Goal: Browse casually: Explore the website without a specific task or goal

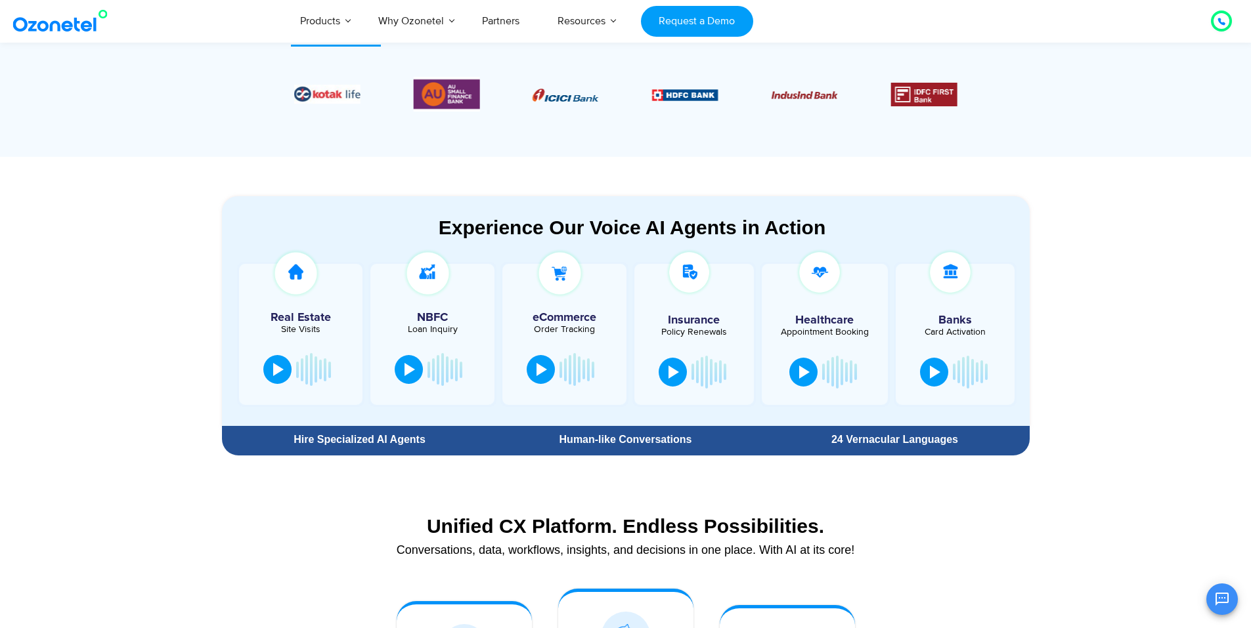
scroll to position [394, 0]
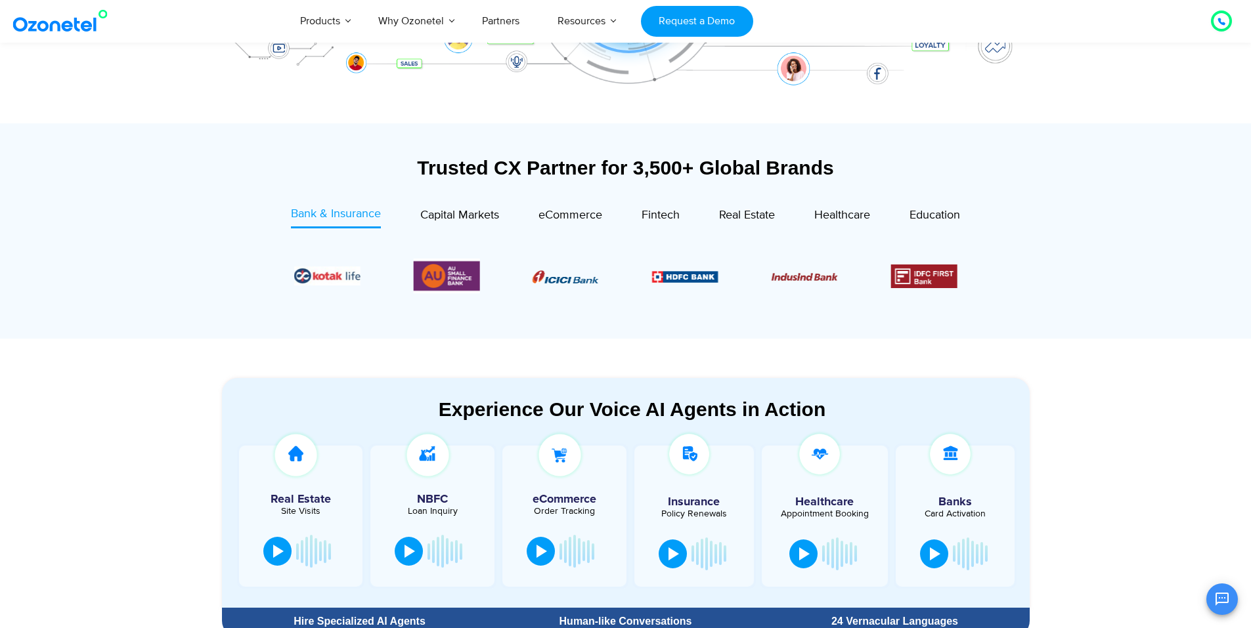
click at [1100, 473] on section "Experience Our Voice AI Agents in Action Real Estate Site Visits NBFC Loan Inqu…" at bounding box center [625, 491] width 1251 height 305
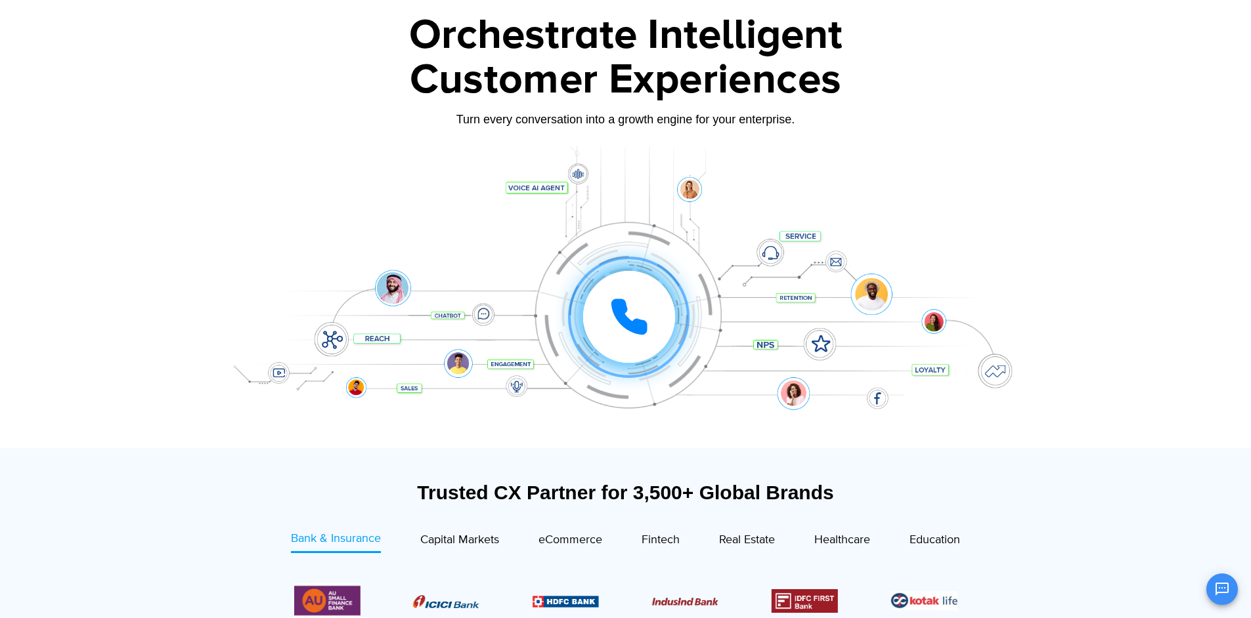
scroll to position [0, 0]
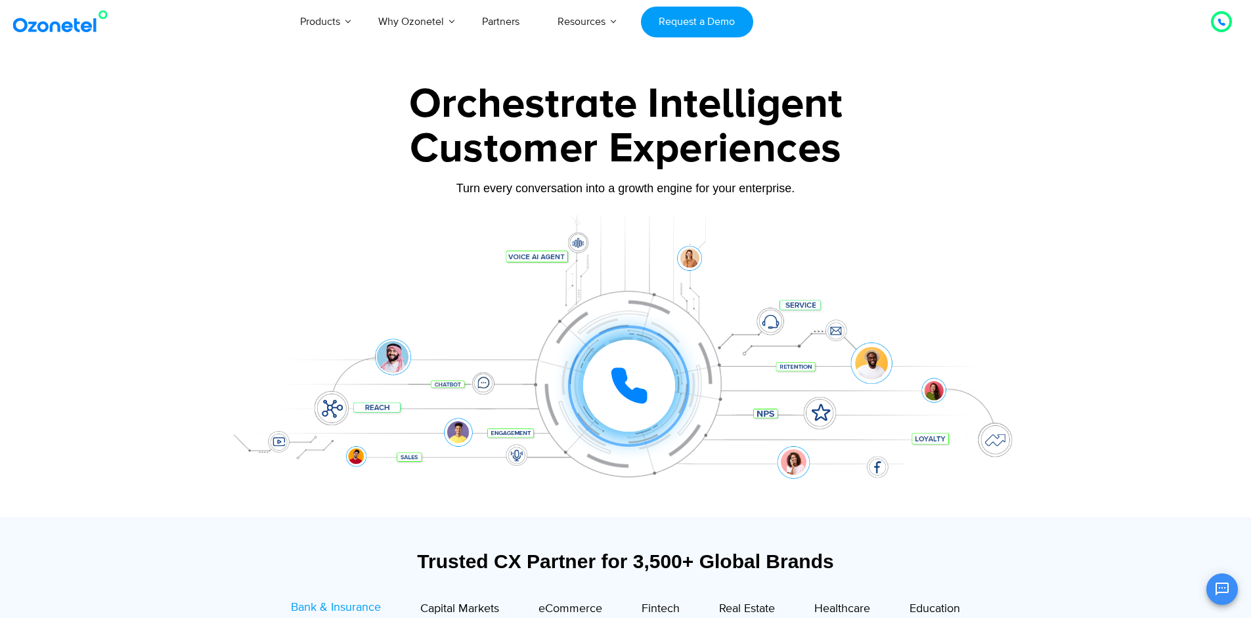
click at [1020, 270] on div "Click to experience it! Call in progress... 1 2 3 4 5 6 7 8 9 # 0" at bounding box center [625, 359] width 821 height 223
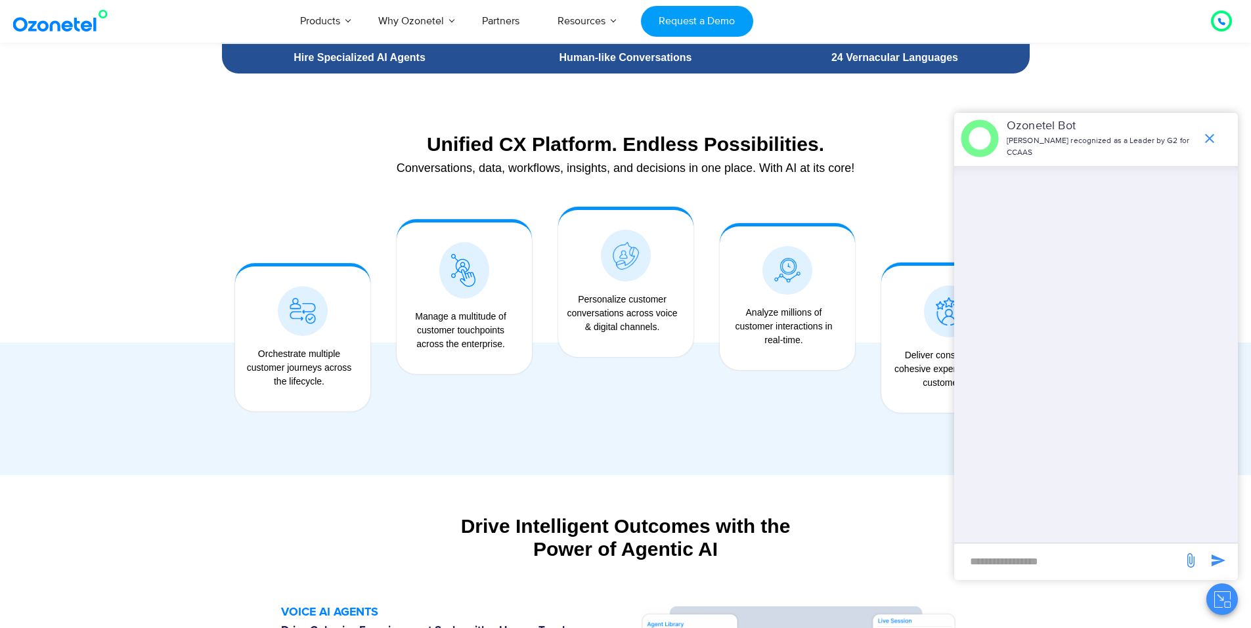
scroll to position [985, 0]
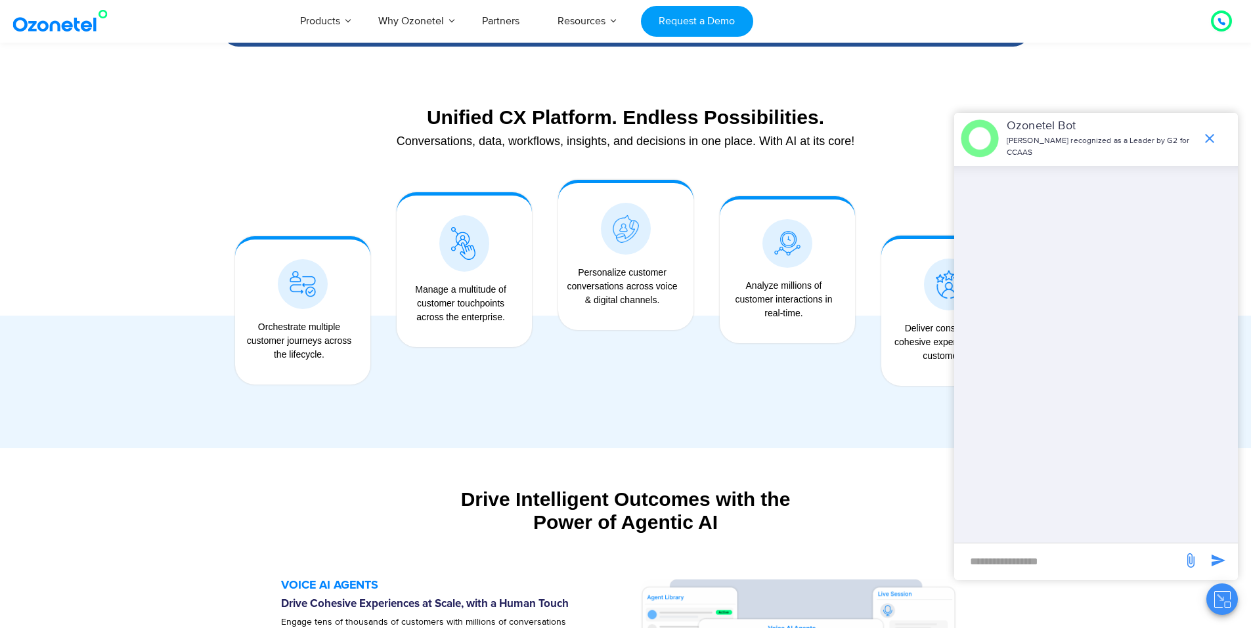
click at [105, 133] on div at bounding box center [625, 250] width 1251 height 395
click at [1212, 138] on icon "end chat or minimize" at bounding box center [1209, 139] width 16 height 16
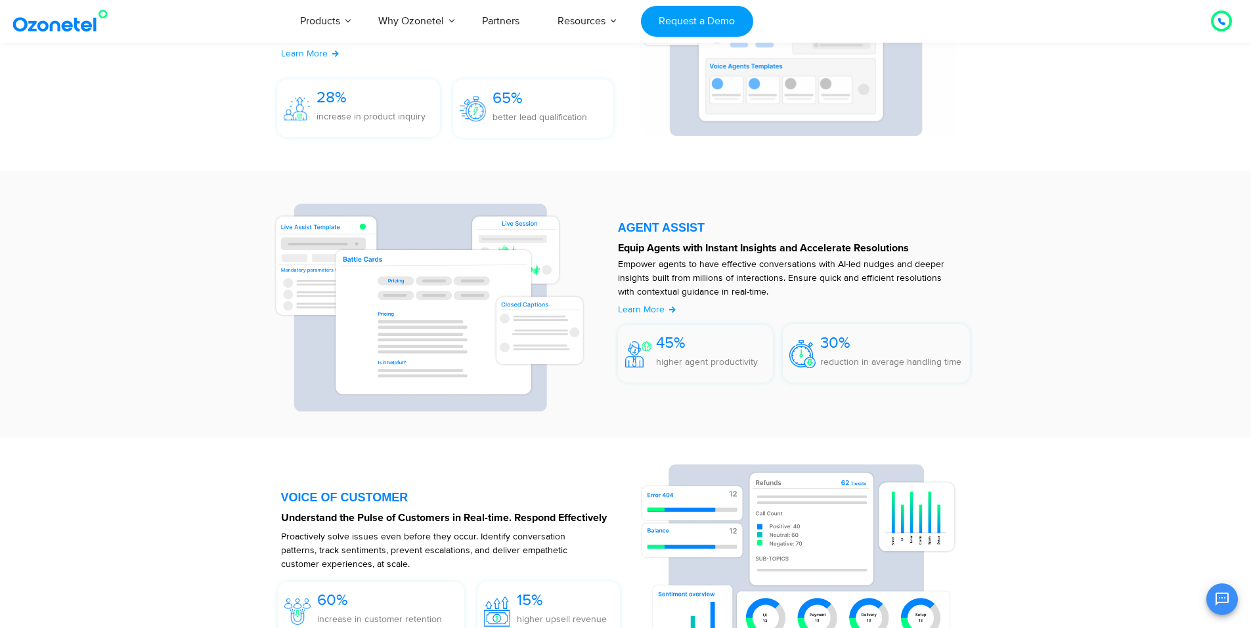
scroll to position [1641, 0]
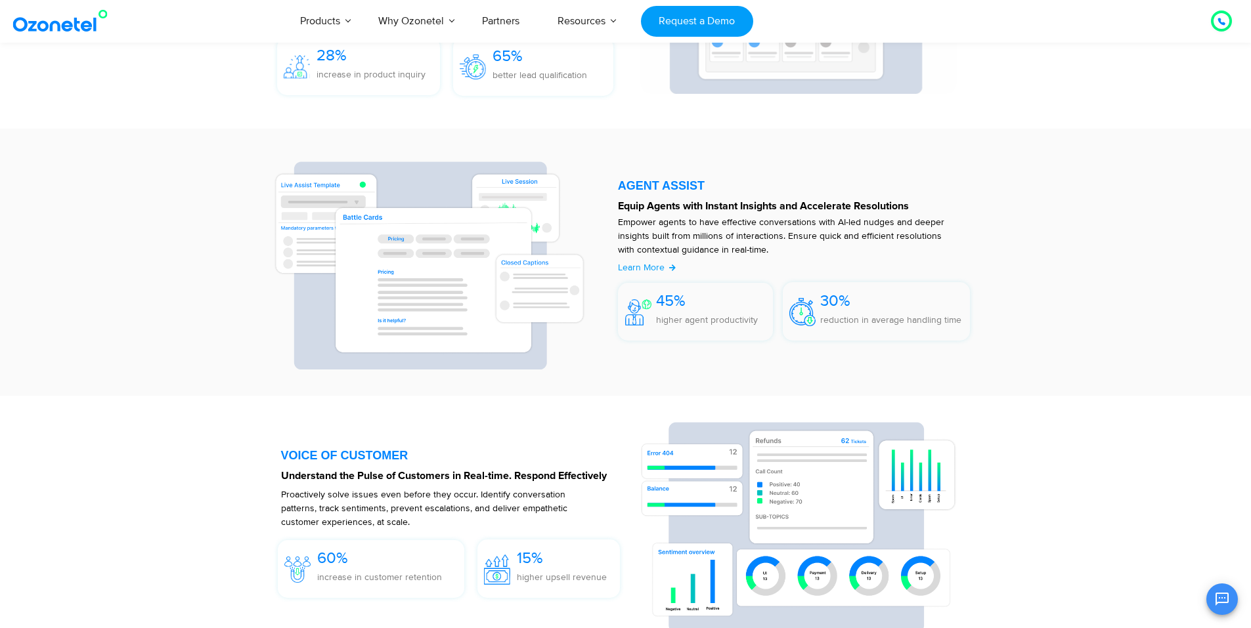
click at [1015, 358] on div "AGENT ASSIST Equip Agents with Instant Insights and Accelerate Resolutions Empo…" at bounding box center [625, 262] width 821 height 254
click at [1116, 498] on section "VOICE OF CUSTOMER Understand the Pulse of Customers in Real-time. Respond Effec…" at bounding box center [625, 527] width 1251 height 263
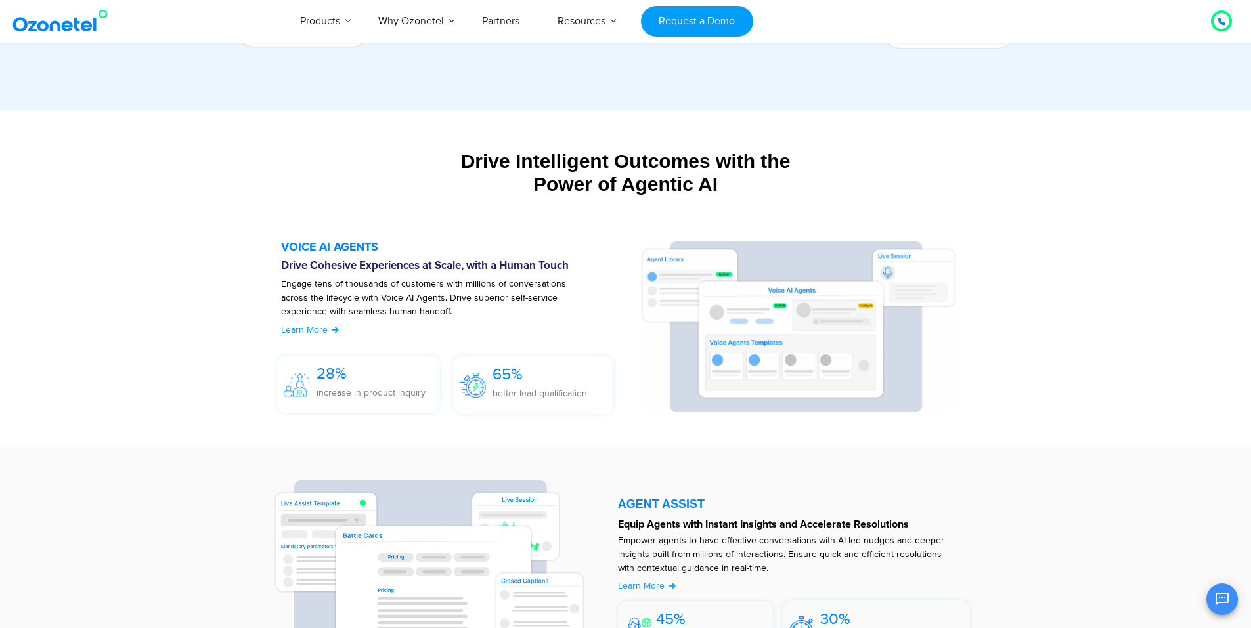
scroll to position [1313, 0]
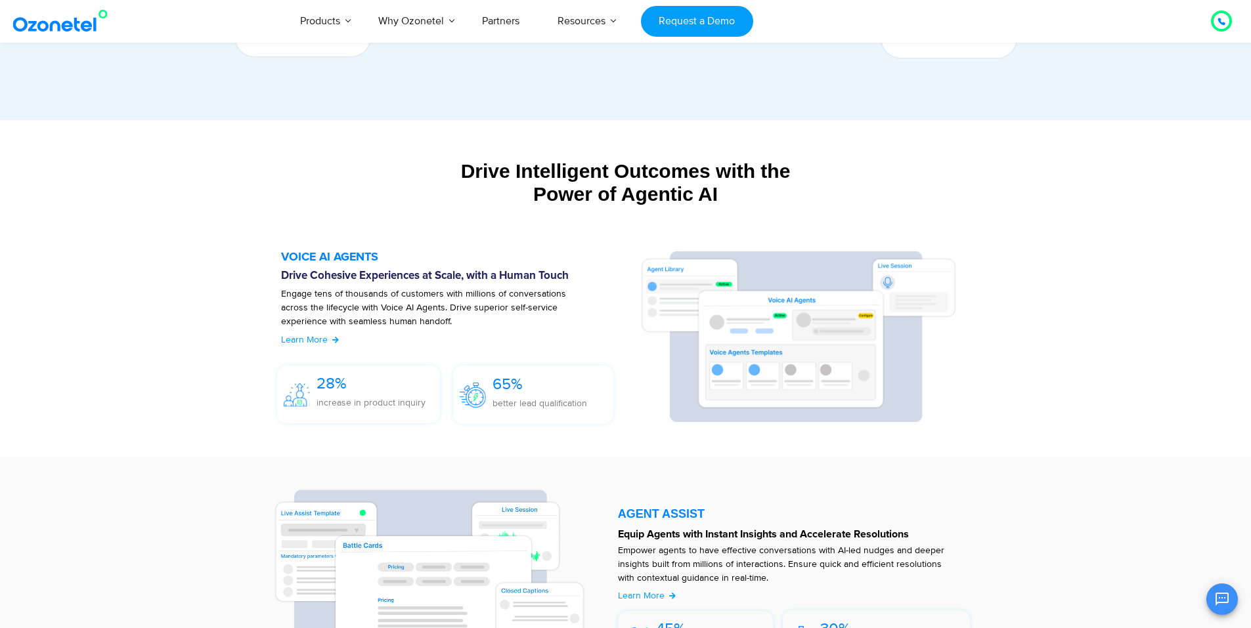
click at [1109, 428] on section "VOICE AI AGENTS Drive Cohesive Experiences at Scale, with a Human Touch Engage …" at bounding box center [625, 340] width 1251 height 231
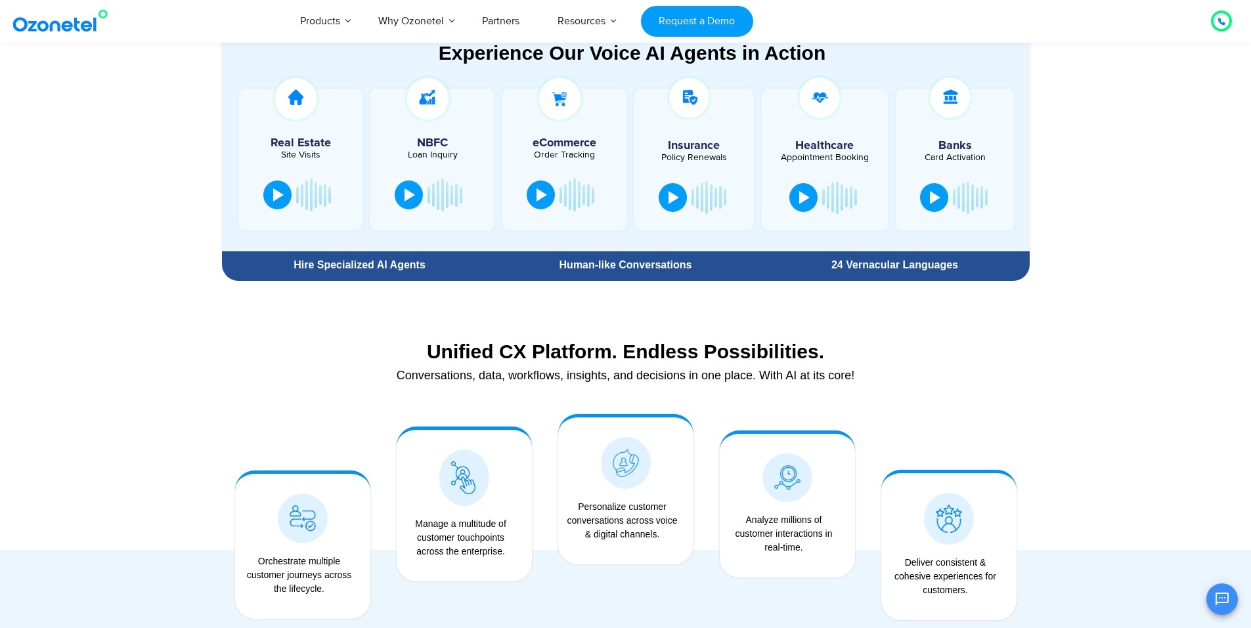
scroll to position [722, 0]
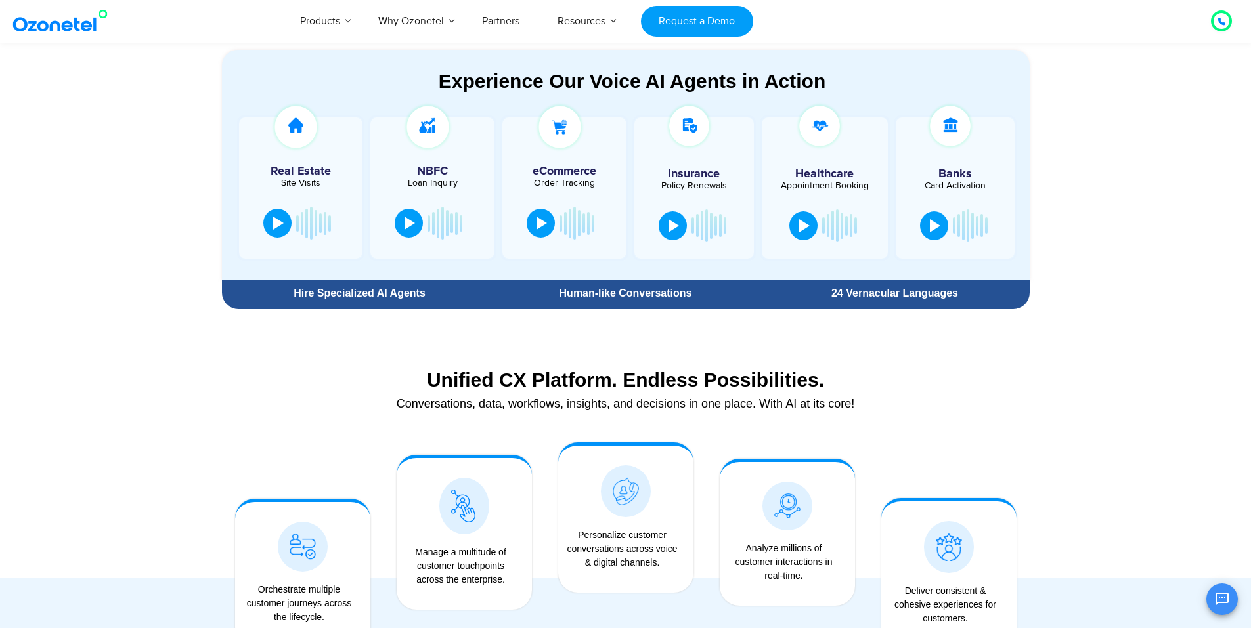
click at [1109, 428] on div at bounding box center [625, 513] width 1251 height 395
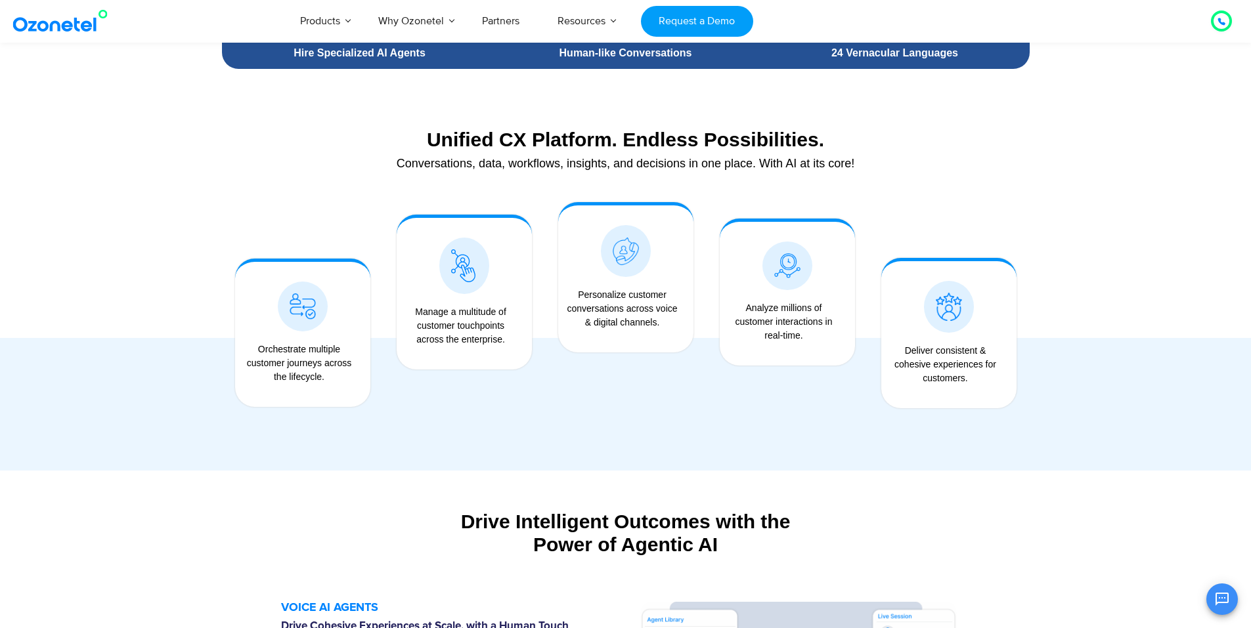
scroll to position [985, 0]
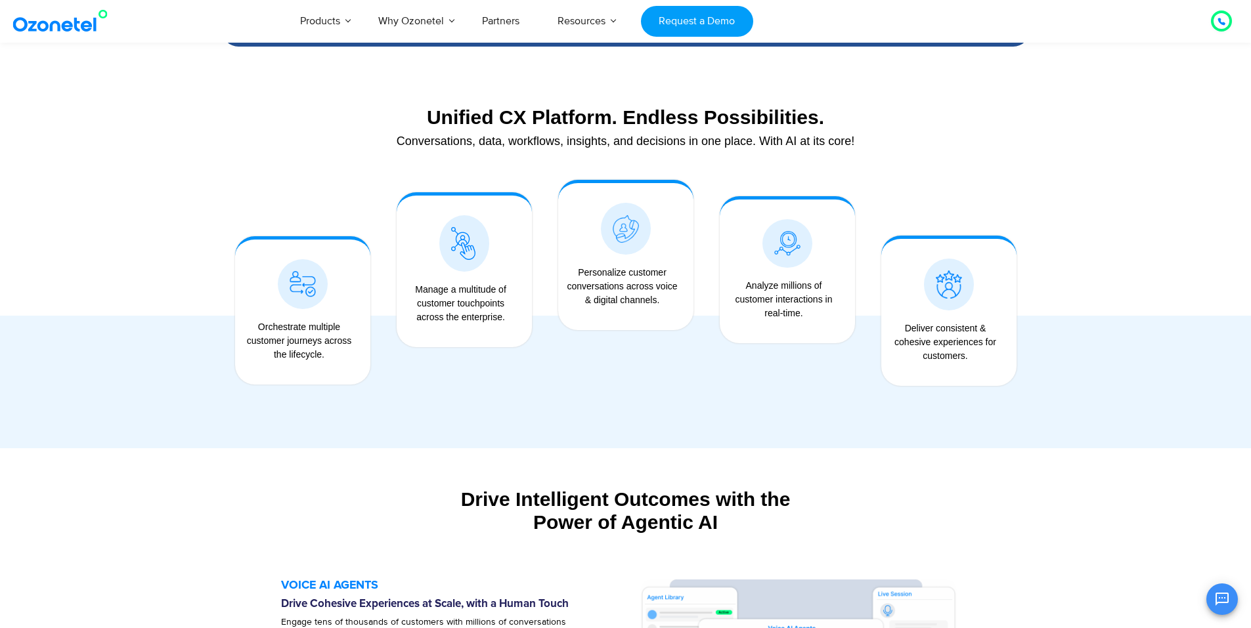
click at [272, 118] on div "Unified CX Platform. Endless Possibilities." at bounding box center [625, 117] width 794 height 23
